Goal: Browse casually

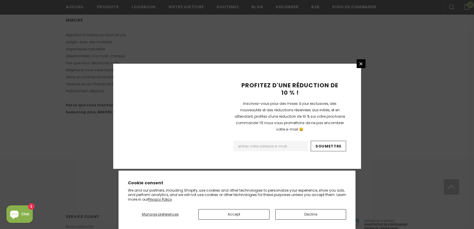
scroll to position [385, 0]
